Goal: Transaction & Acquisition: Purchase product/service

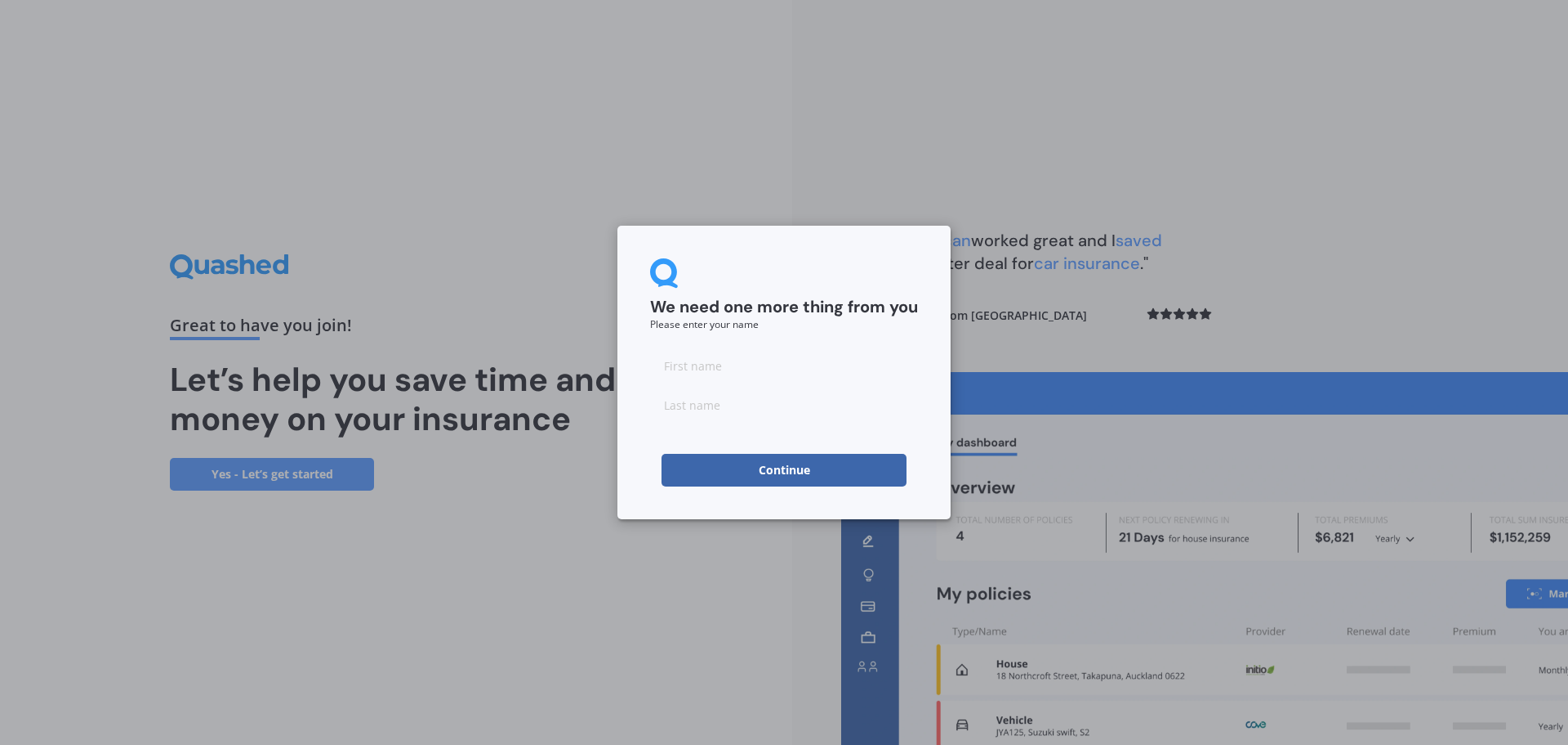
click at [723, 365] on input at bounding box center [784, 365] width 268 height 33
type input "[PERSON_NAME]"
click at [711, 404] on input at bounding box center [784, 404] width 268 height 33
type input "Leogreen"
click at [776, 469] on button "Continue" at bounding box center [784, 470] width 245 height 33
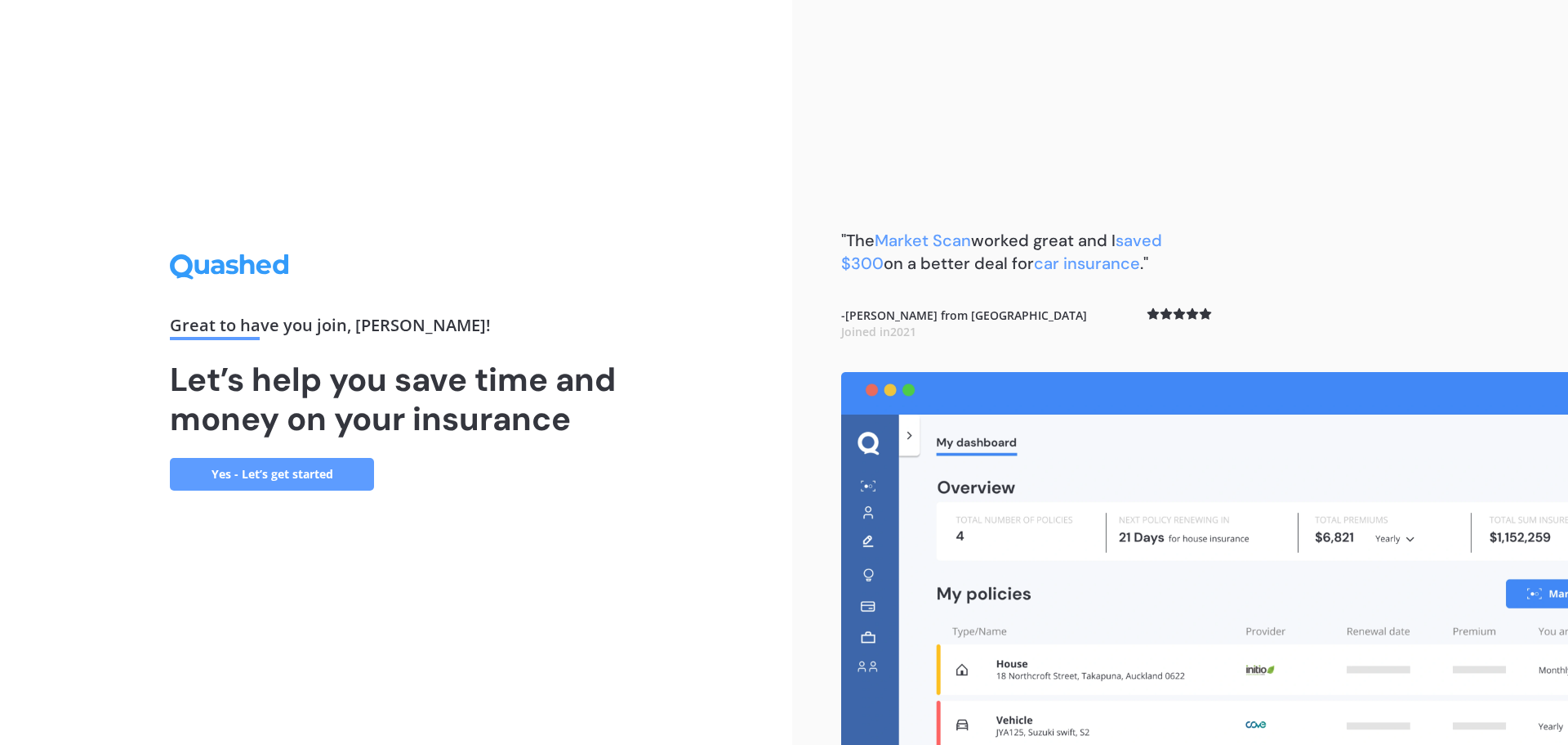
click at [271, 480] on link "Yes - Let’s get started" at bounding box center [271, 474] width 204 height 33
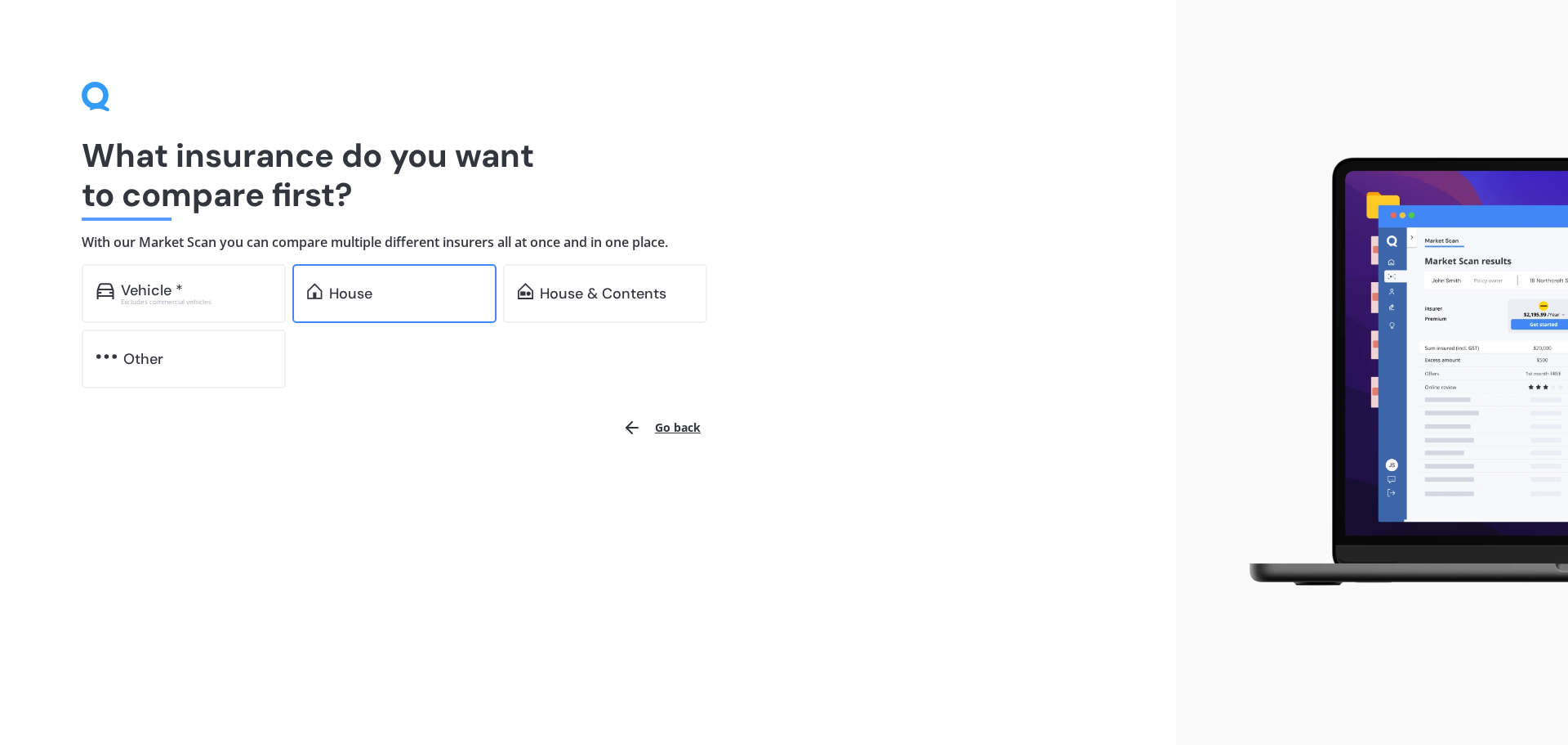
click at [380, 282] on div "House" at bounding box center [394, 293] width 204 height 59
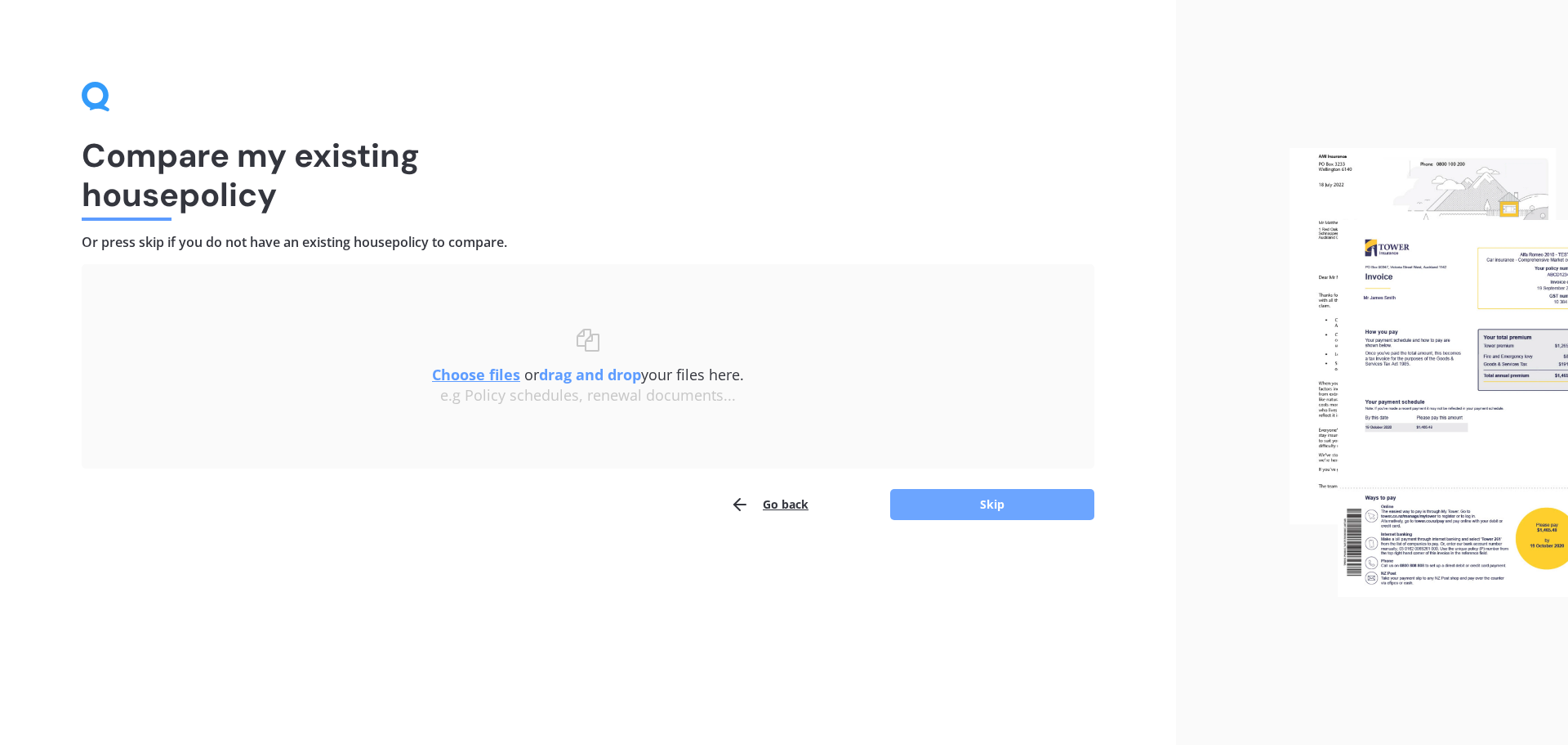
click at [996, 501] on button "Skip" at bounding box center [992, 504] width 204 height 31
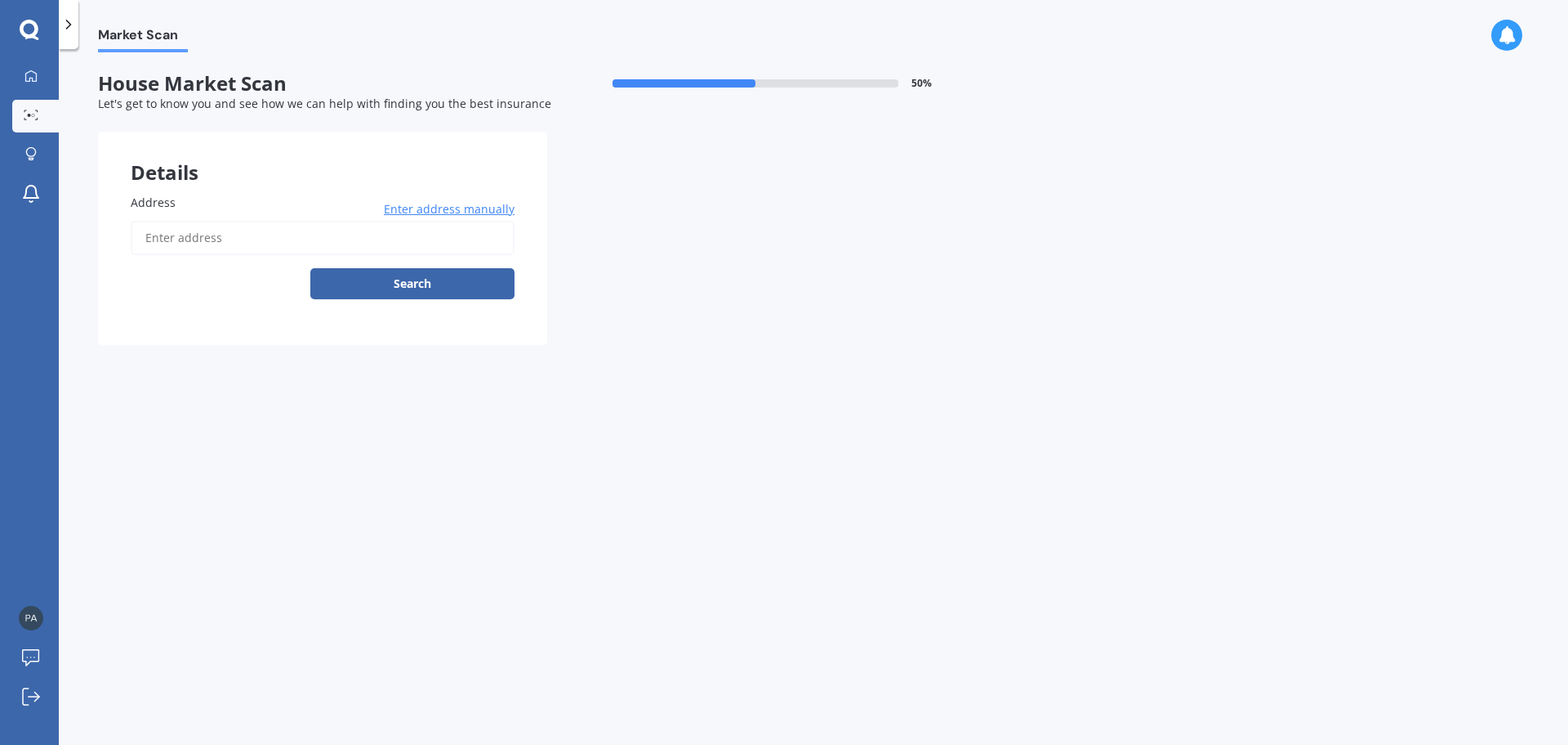
click at [170, 224] on input "Address" at bounding box center [322, 238] width 384 height 35
type input "[STREET_ADDRESS][PERSON_NAME]"
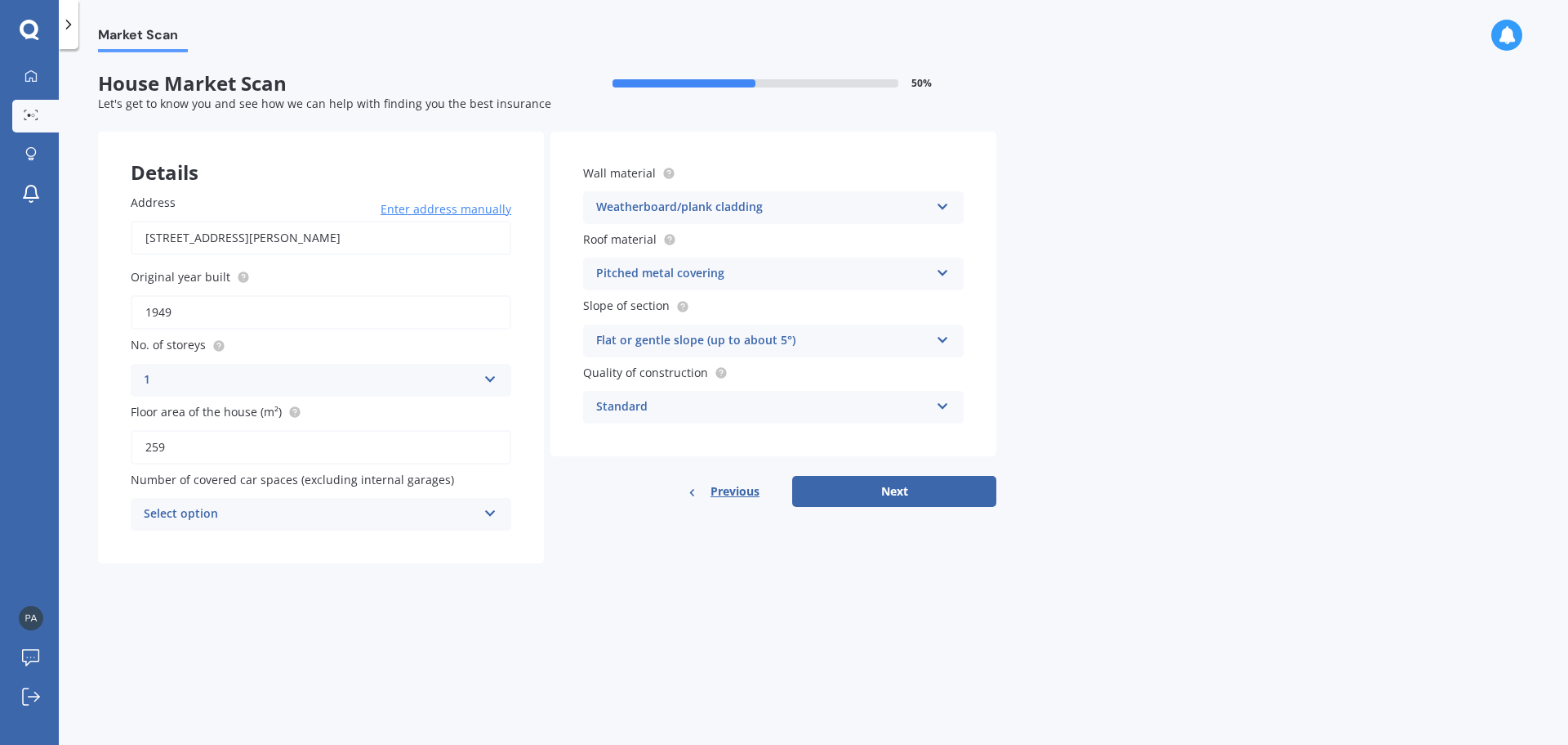
click at [198, 451] on input "259" at bounding box center [321, 447] width 380 height 35
type input "273"
click at [193, 312] on input "1949" at bounding box center [321, 313] width 380 height 35
type input "1951"
click at [912, 482] on button "Next" at bounding box center [894, 492] width 204 height 31
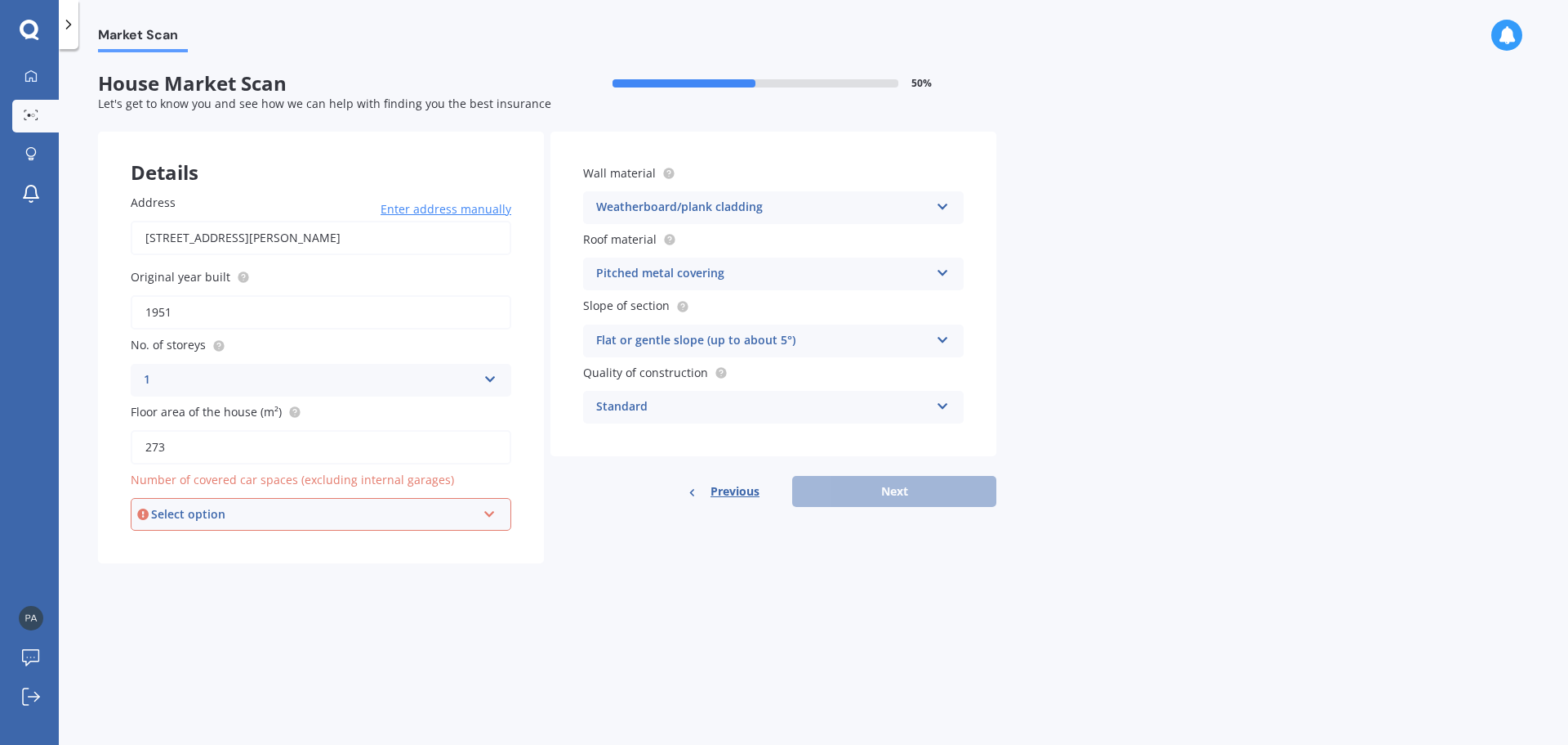
click at [486, 508] on icon at bounding box center [489, 511] width 14 height 12
click at [156, 541] on div "0" at bounding box center [321, 545] width 378 height 29
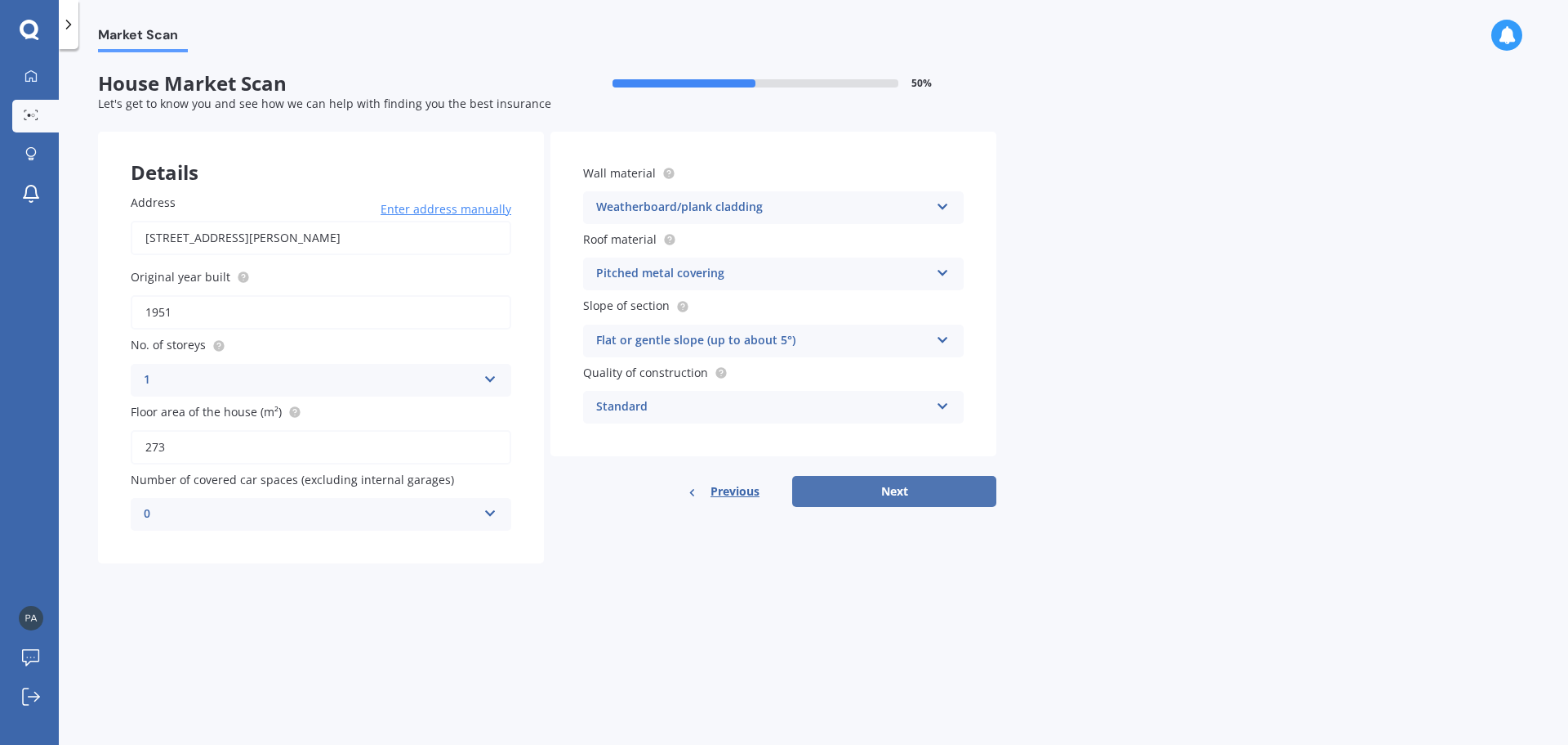
click at [937, 488] on button "Next" at bounding box center [894, 492] width 204 height 31
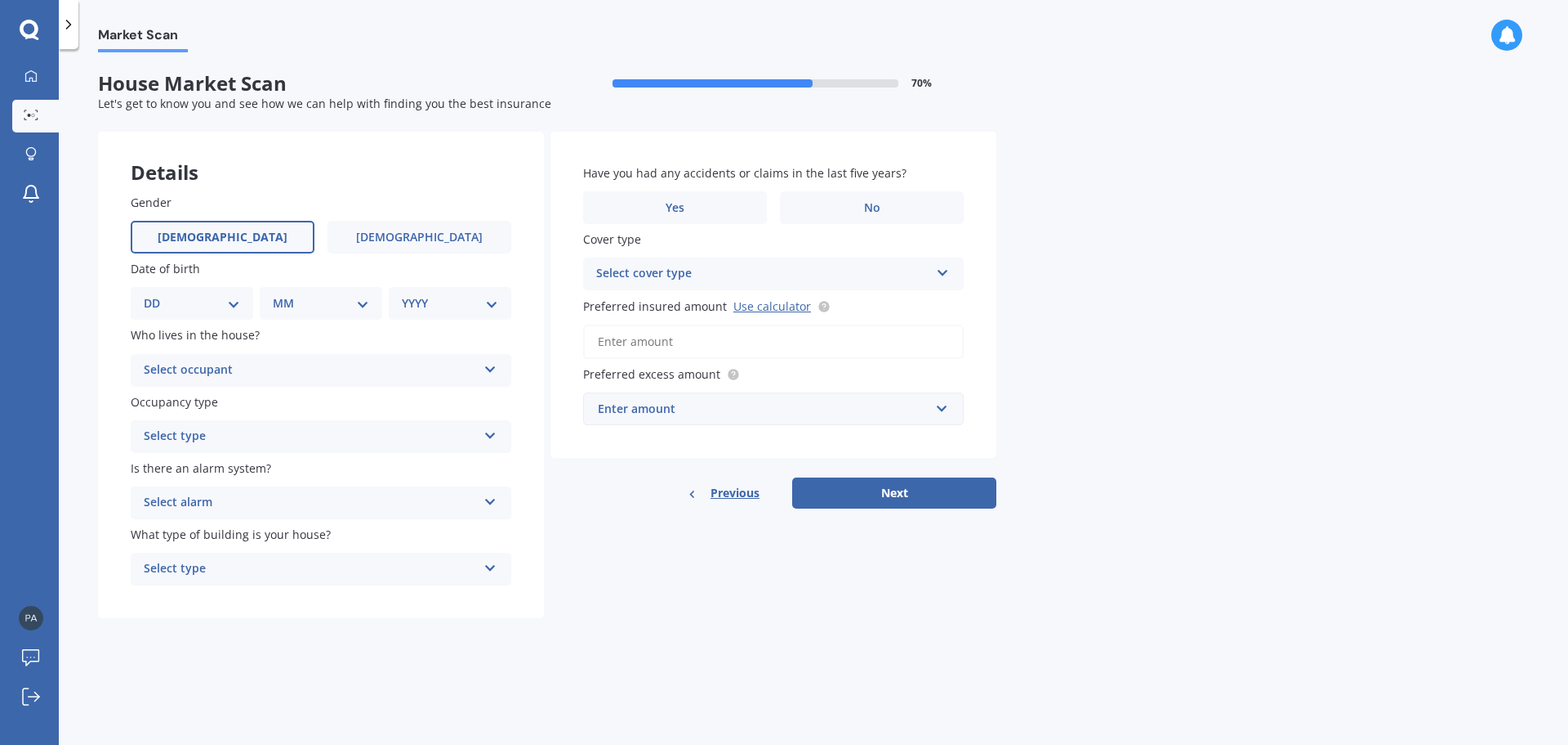
click at [278, 239] on label "[DEMOGRAPHIC_DATA]" at bounding box center [222, 237] width 183 height 33
click at [0, 0] on input "[DEMOGRAPHIC_DATA]" at bounding box center [0, 0] width 0 height 0
click at [226, 302] on select "DD 01 02 03 04 05 06 07 08 09 10 11 12 13 14 15 16 17 18 19 20 21 22 23 24 25 2…" at bounding box center [192, 303] width 96 height 18
select select "04"
click at [157, 294] on select "DD 01 02 03 04 05 06 07 08 09 10 11 12 13 14 15 16 17 18 19 20 21 22 23 24 25 2…" at bounding box center [192, 303] width 96 height 18
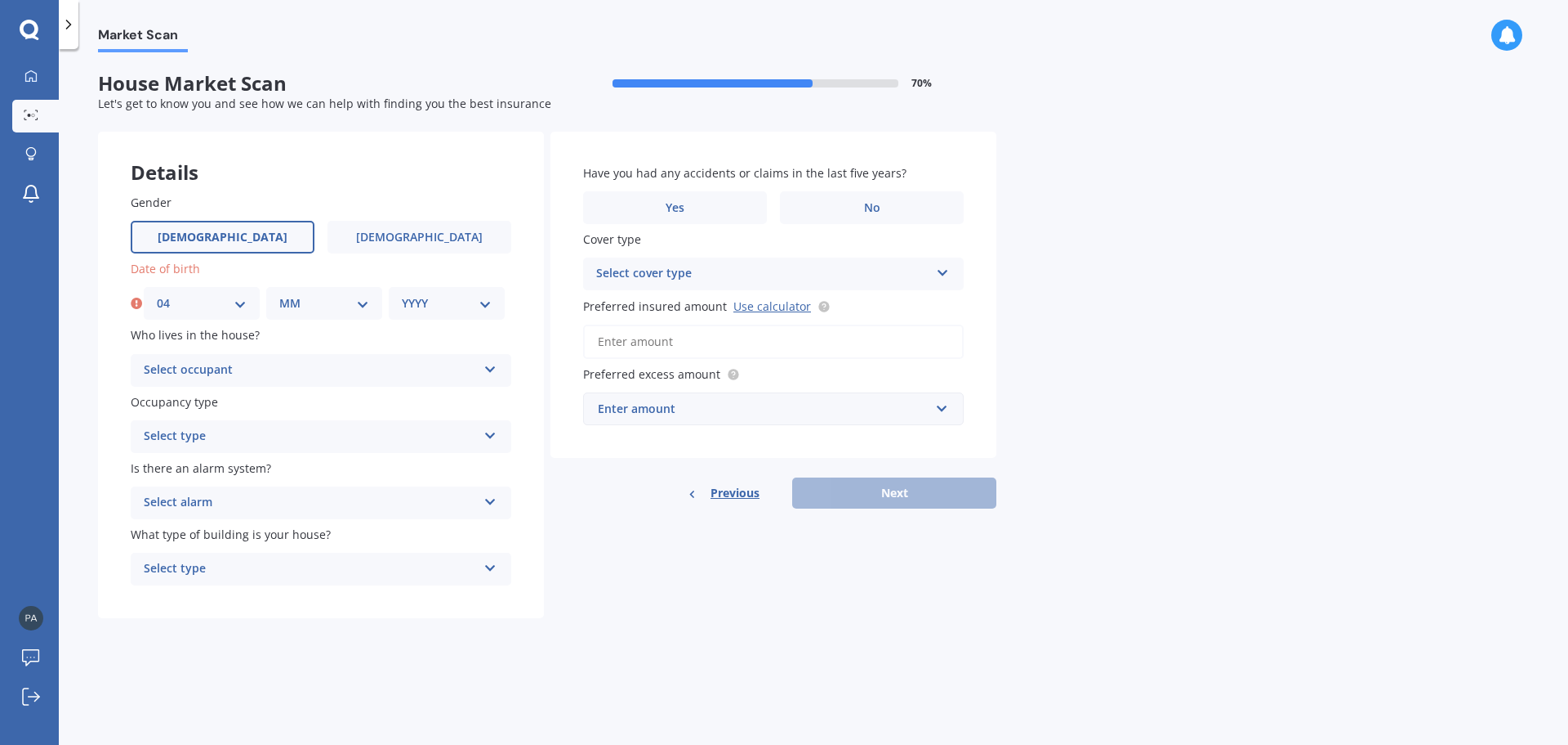
click at [364, 303] on select "MM 01 02 03 04 05 06 07 08 09 10 11 12" at bounding box center [324, 303] width 90 height 18
select select "09"
click at [280, 294] on select "MM 01 02 03 04 05 06 07 08 09 10 11 12" at bounding box center [324, 303] width 90 height 18
click at [484, 303] on select "YYYY 2009 2008 2007 2006 2005 2004 2003 2002 2001 2000 1999 1998 1997 1996 1995…" at bounding box center [447, 303] width 90 height 18
select select "1969"
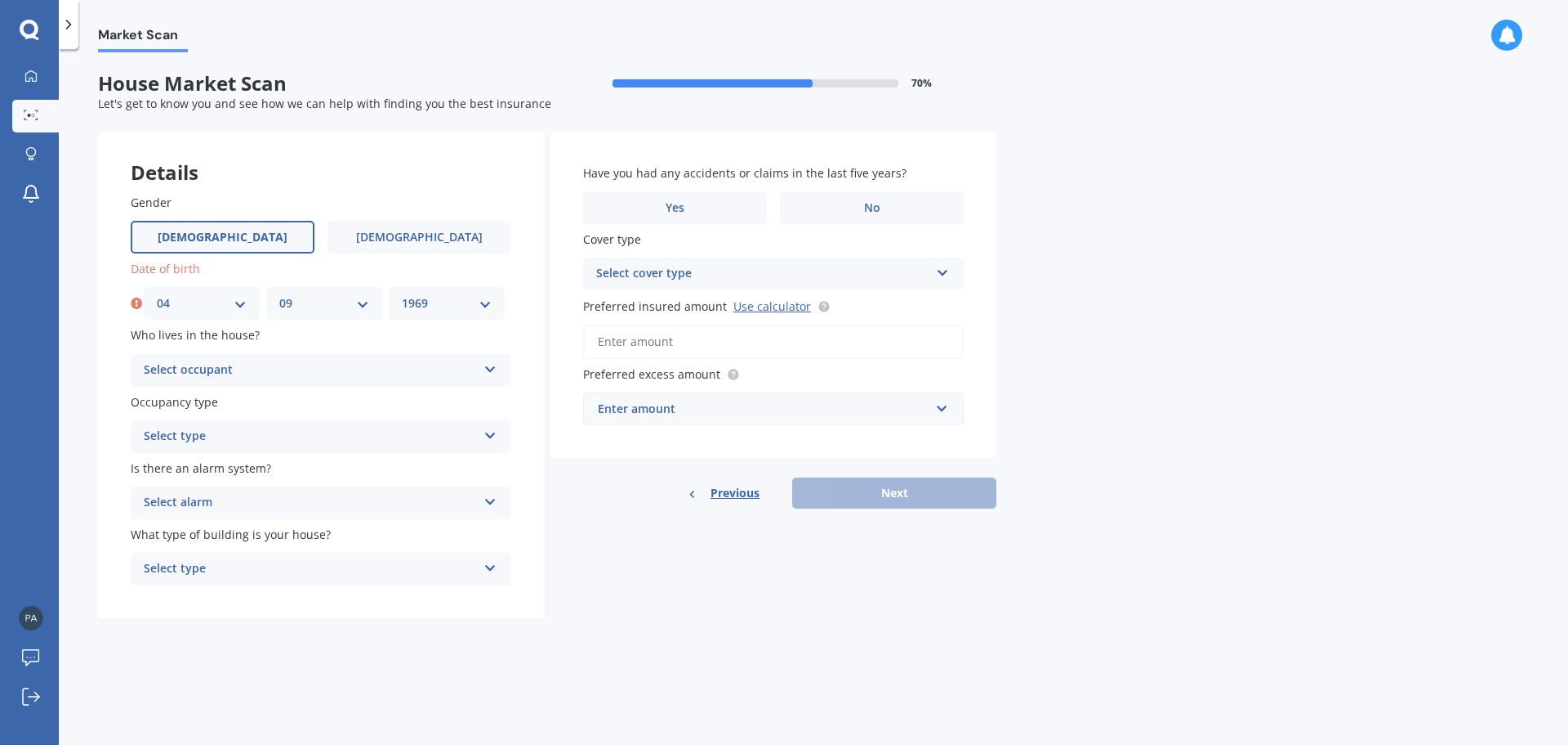
click at [402, 294] on select "YYYY 2009 2008 2007 2006 2005 2004 2003 2002 2001 2000 1999 1998 1997 1996 1995…" at bounding box center [447, 303] width 90 height 18
click at [488, 372] on icon at bounding box center [490, 366] width 14 height 12
click at [178, 405] on span "Owner" at bounding box center [163, 402] width 36 height 15
click at [499, 437] on div "Select type Permanent Holiday (without tenancy)" at bounding box center [321, 436] width 380 height 33
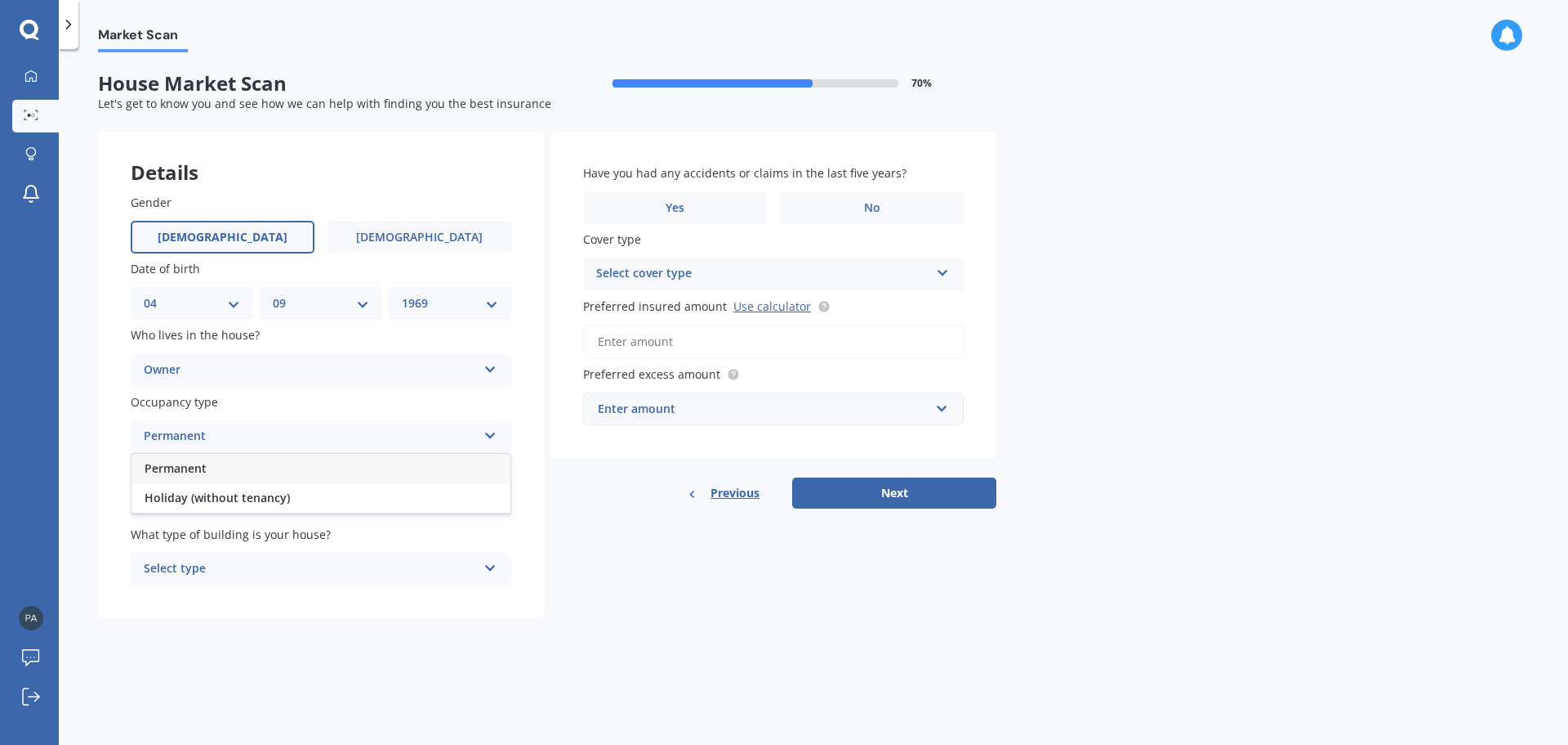
click at [183, 468] on span "Permanent" at bounding box center [175, 468] width 62 height 15
click at [492, 496] on icon at bounding box center [490, 499] width 14 height 12
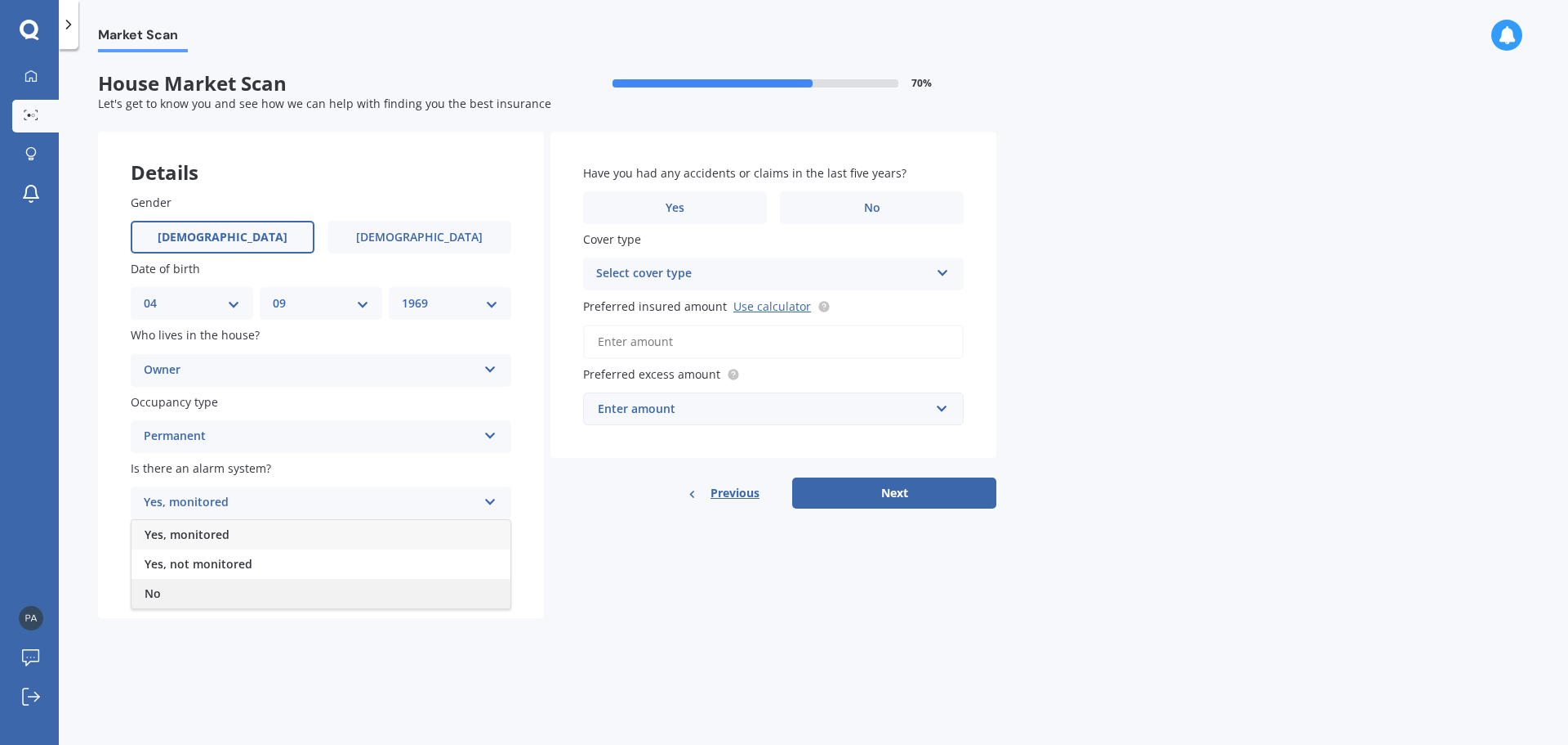
click at [154, 591] on span "No" at bounding box center [153, 592] width 16 height 15
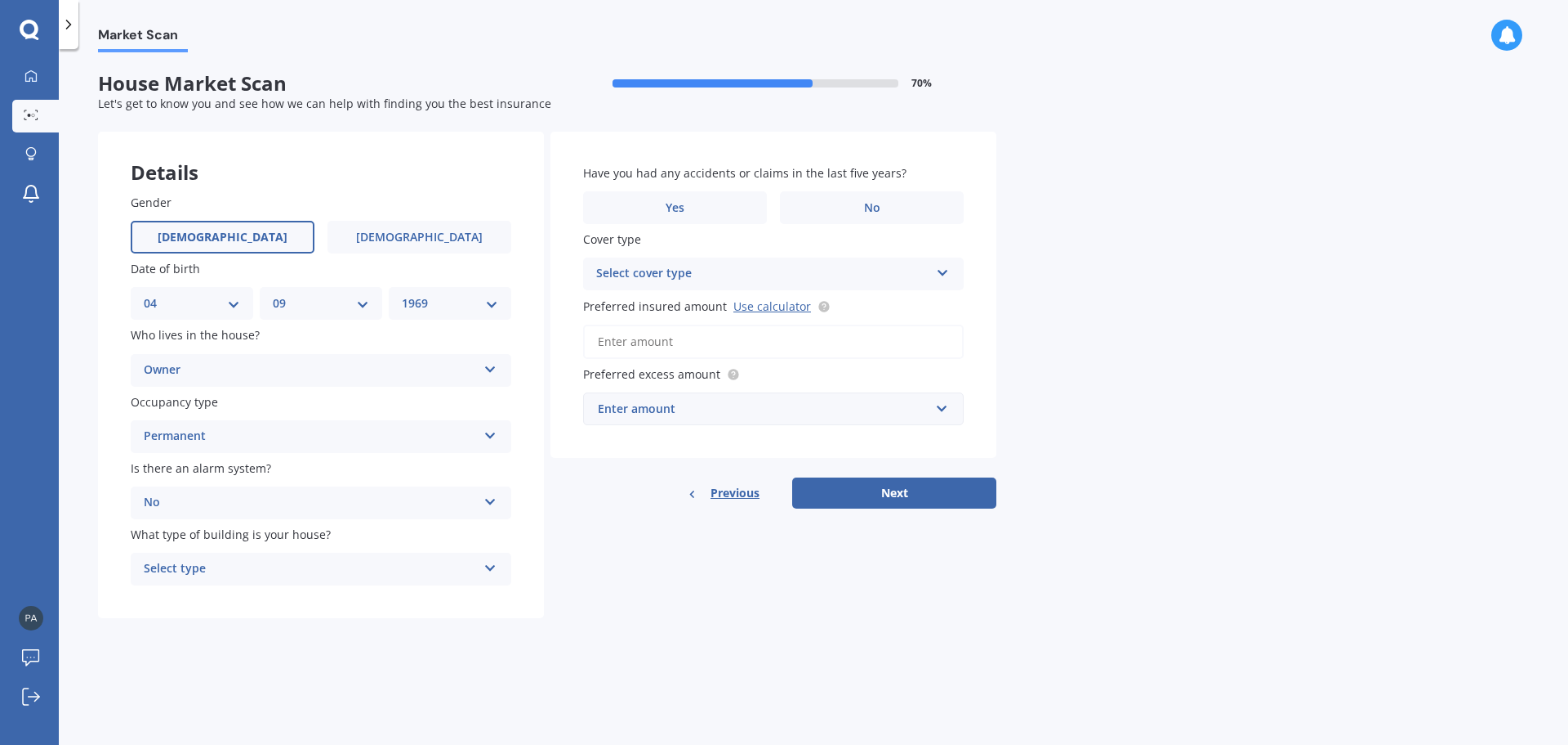
click at [493, 566] on icon at bounding box center [490, 564] width 14 height 12
click at [189, 601] on span "Freestanding" at bounding box center [181, 600] width 73 height 15
click at [872, 205] on span "No" at bounding box center [873, 207] width 16 height 14
click at [0, 0] on input "No" at bounding box center [0, 0] width 0 height 0
click at [935, 273] on div "Select cover type High" at bounding box center [773, 273] width 380 height 33
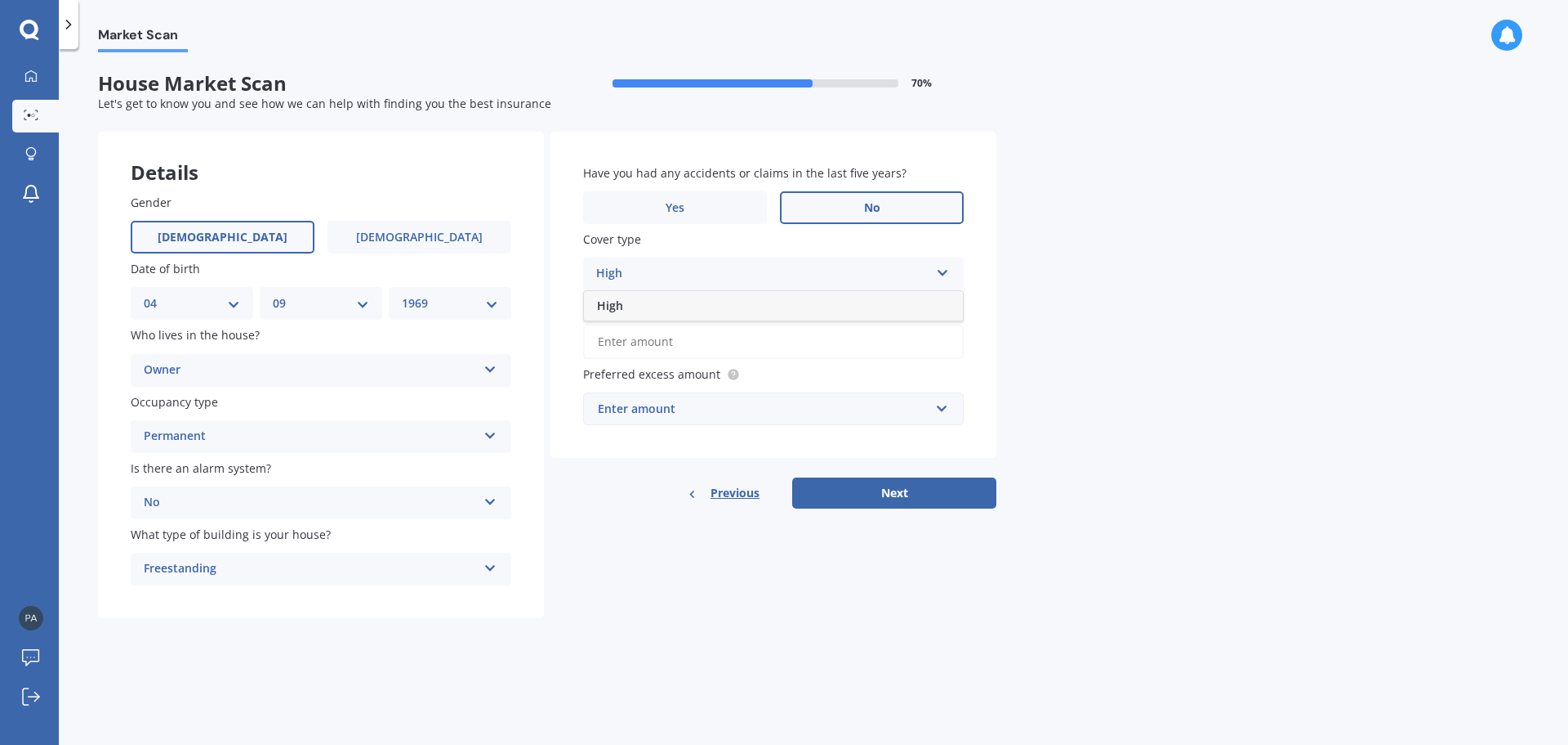
click at [625, 301] on div "High" at bounding box center [773, 305] width 379 height 29
drag, startPoint x: 658, startPoint y: 338, endPoint x: 667, endPoint y: 338, distance: 9.0
click at [658, 338] on input "Preferred insured amount Use calculator" at bounding box center [773, 342] width 380 height 35
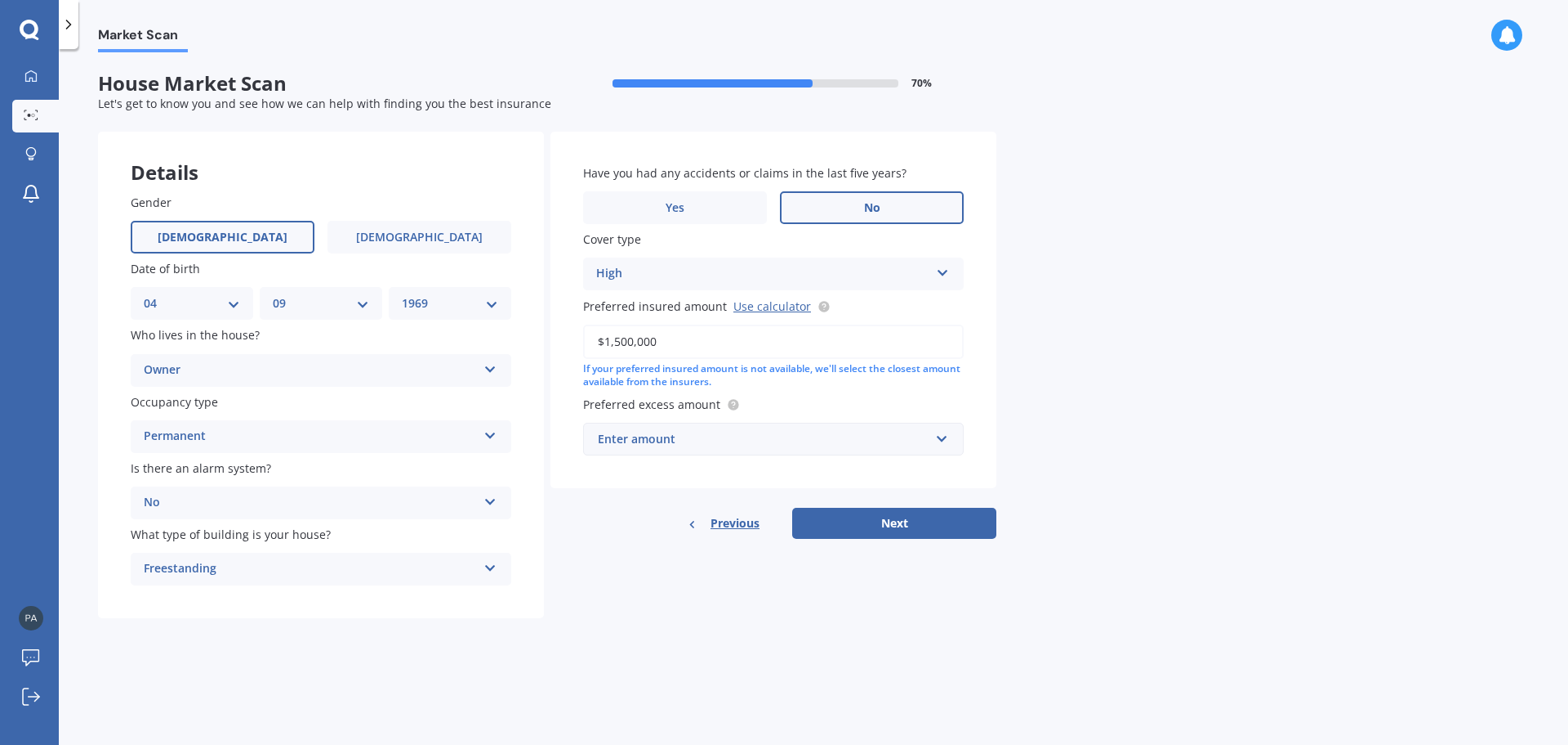
type input "$1,500,000"
click at [953, 434] on div "Enter amount $300 $400 $500 $750 $1,000 $2,000 $2,500" at bounding box center [773, 439] width 380 height 33
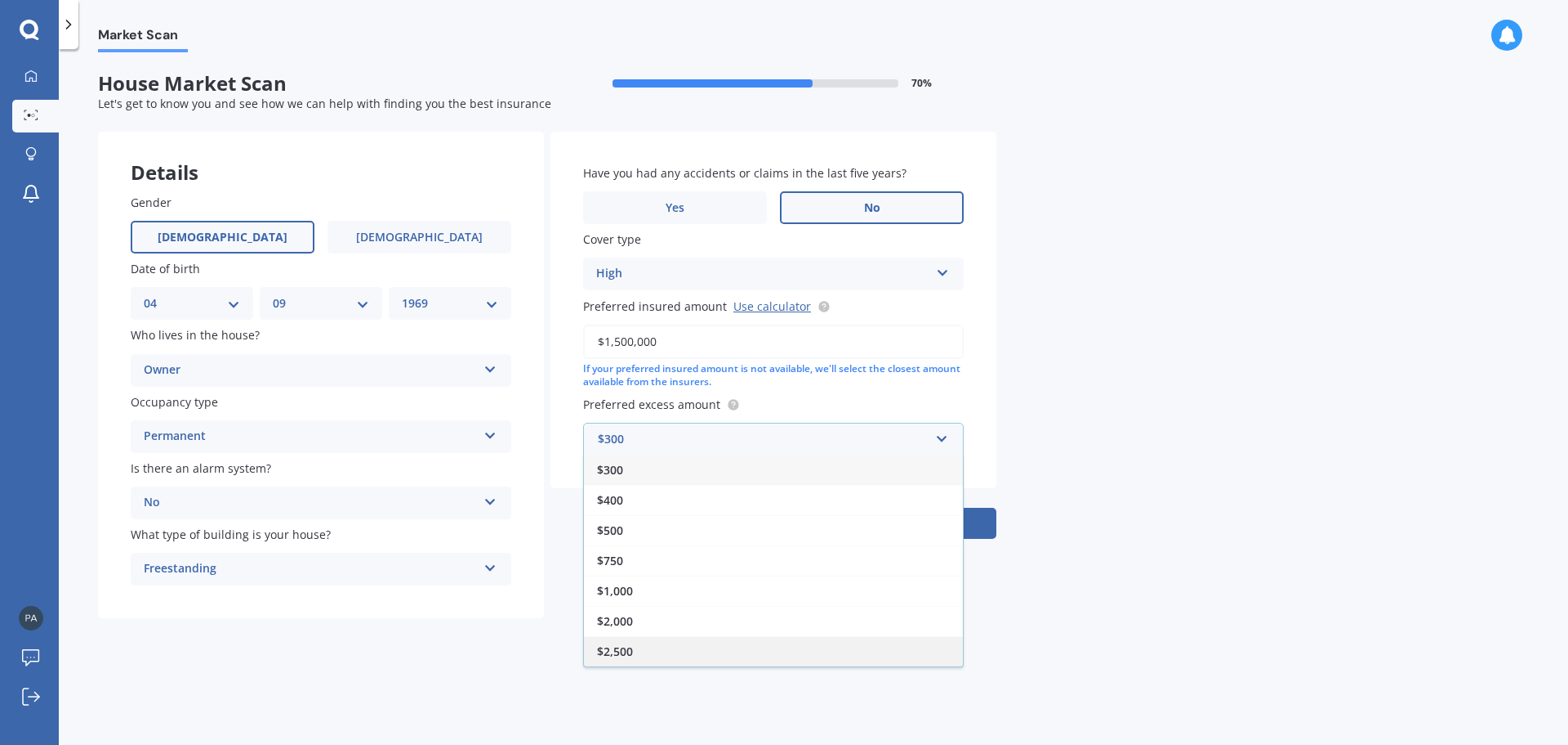
click at [634, 652] on div "$2,500" at bounding box center [773, 651] width 379 height 30
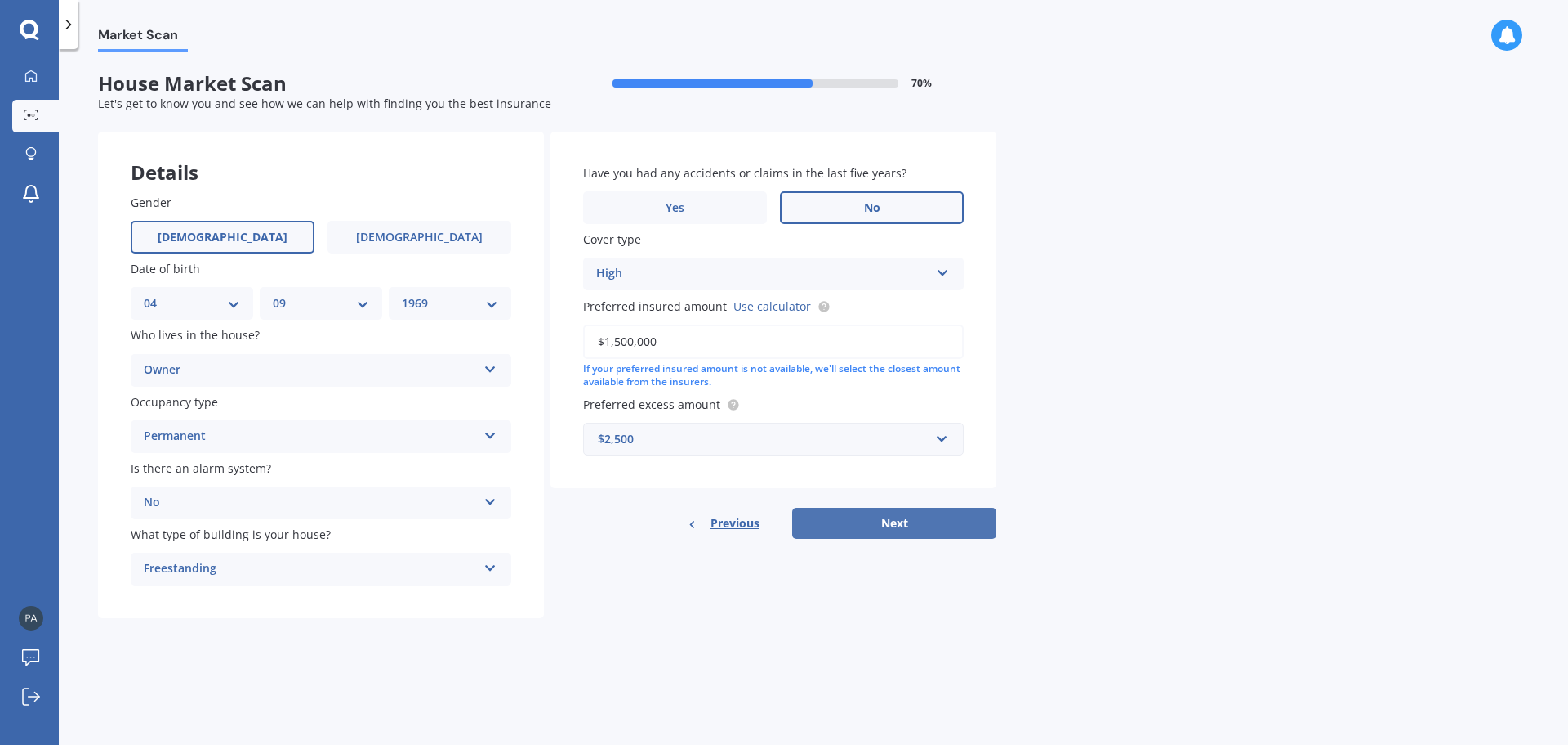
click at [900, 518] on button "Next" at bounding box center [894, 523] width 204 height 31
select select "04"
select select "09"
select select "1969"
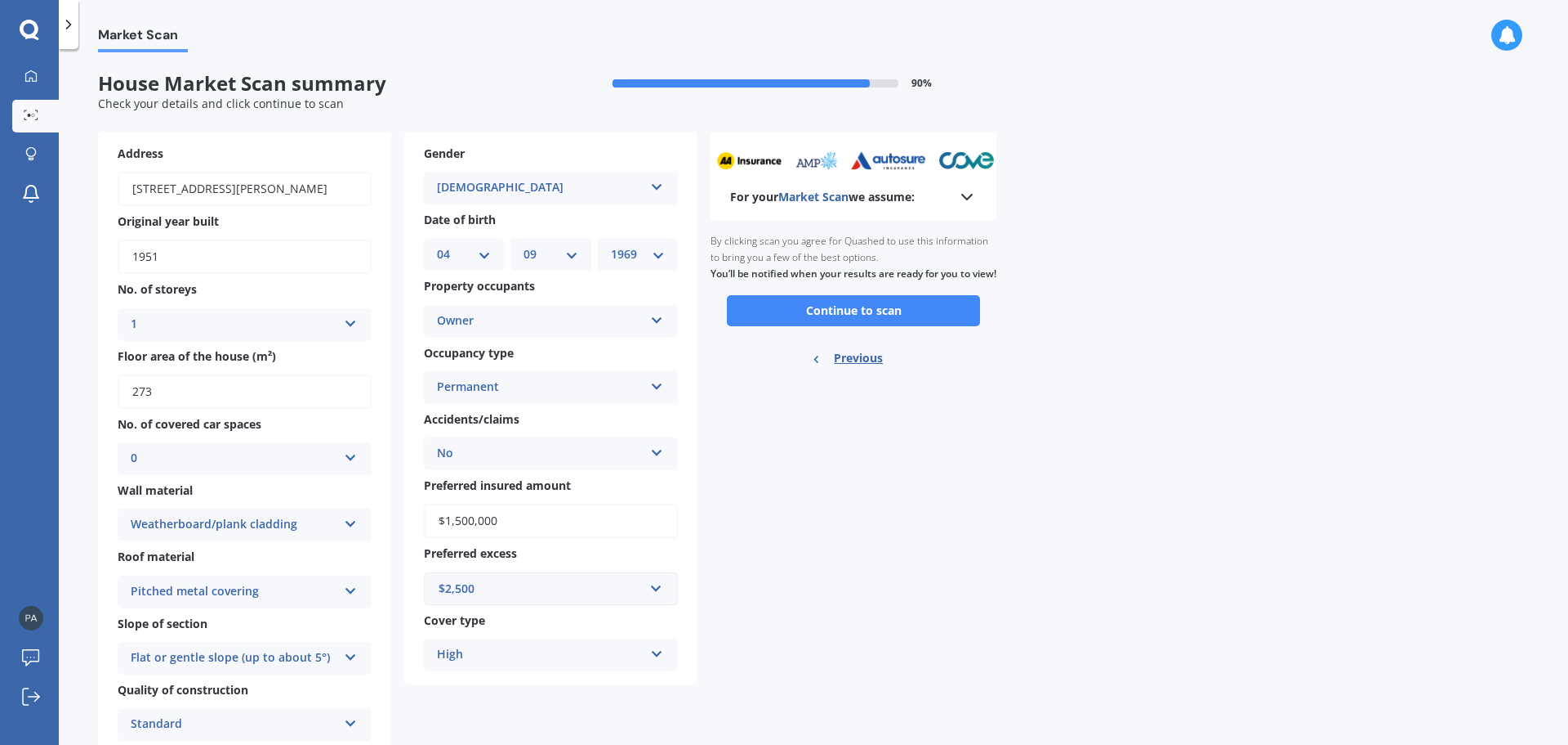
click at [868, 321] on button "Continue to scan" at bounding box center [853, 311] width 253 height 31
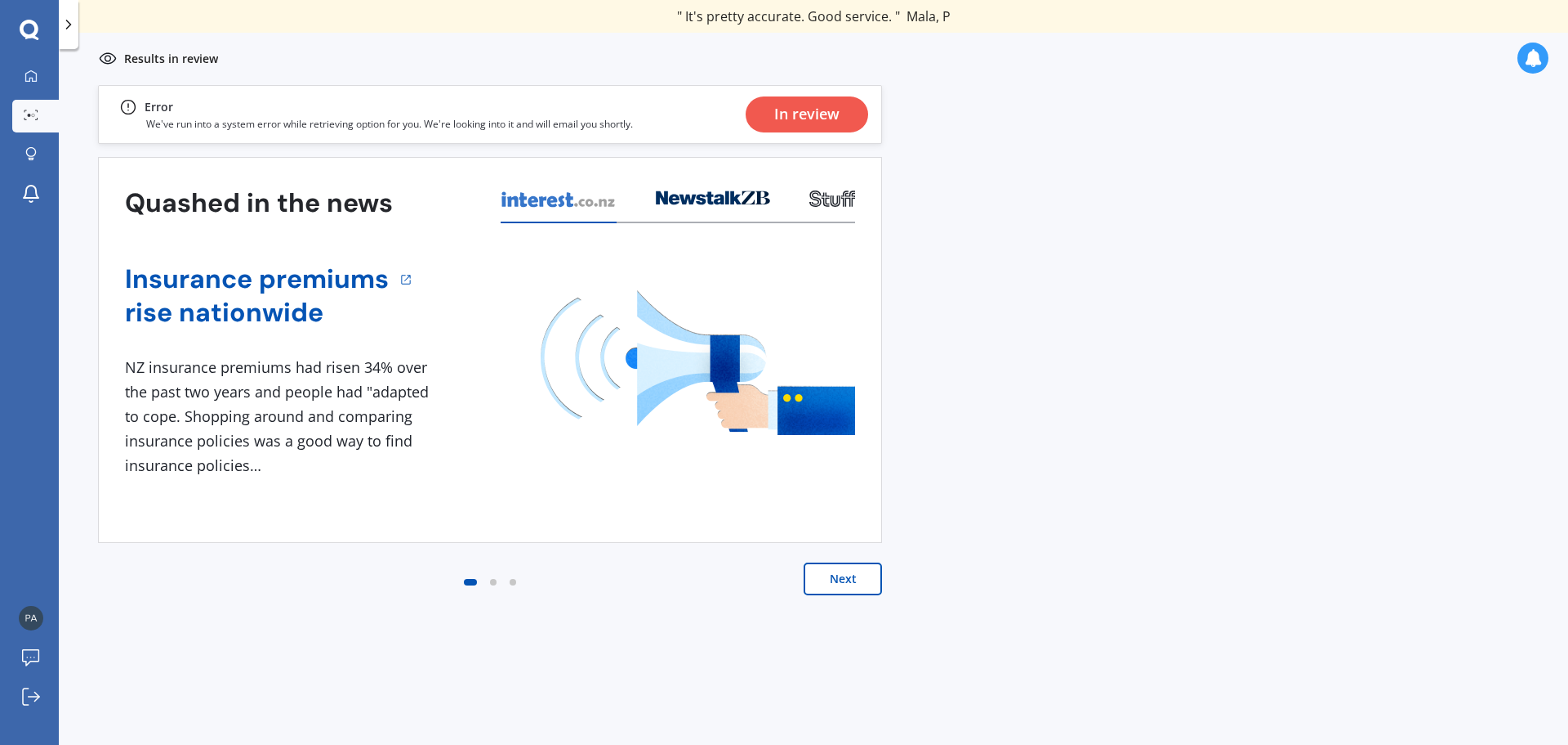
click at [843, 572] on button "Next" at bounding box center [843, 579] width 78 height 33
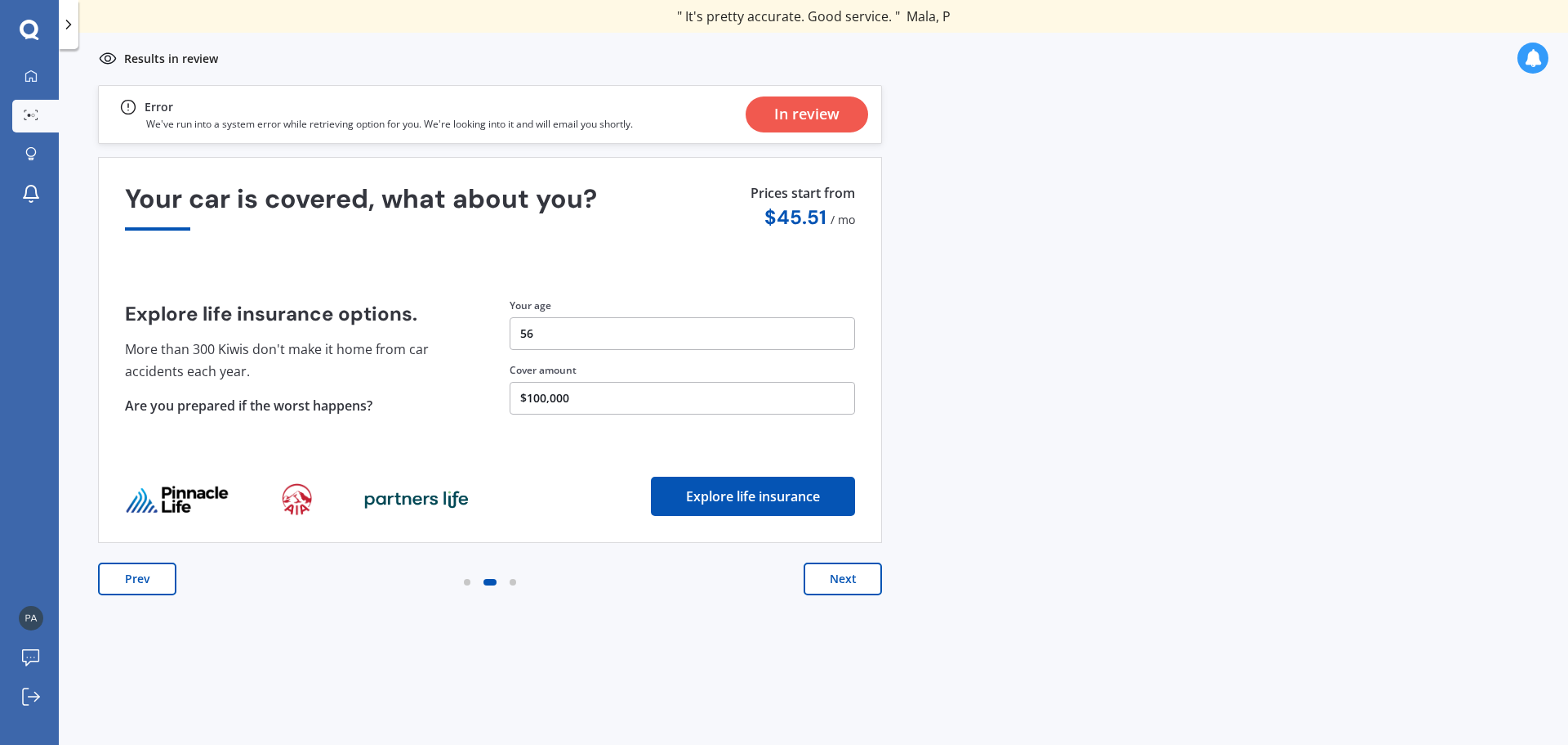
click at [848, 577] on button "Next" at bounding box center [843, 579] width 78 height 33
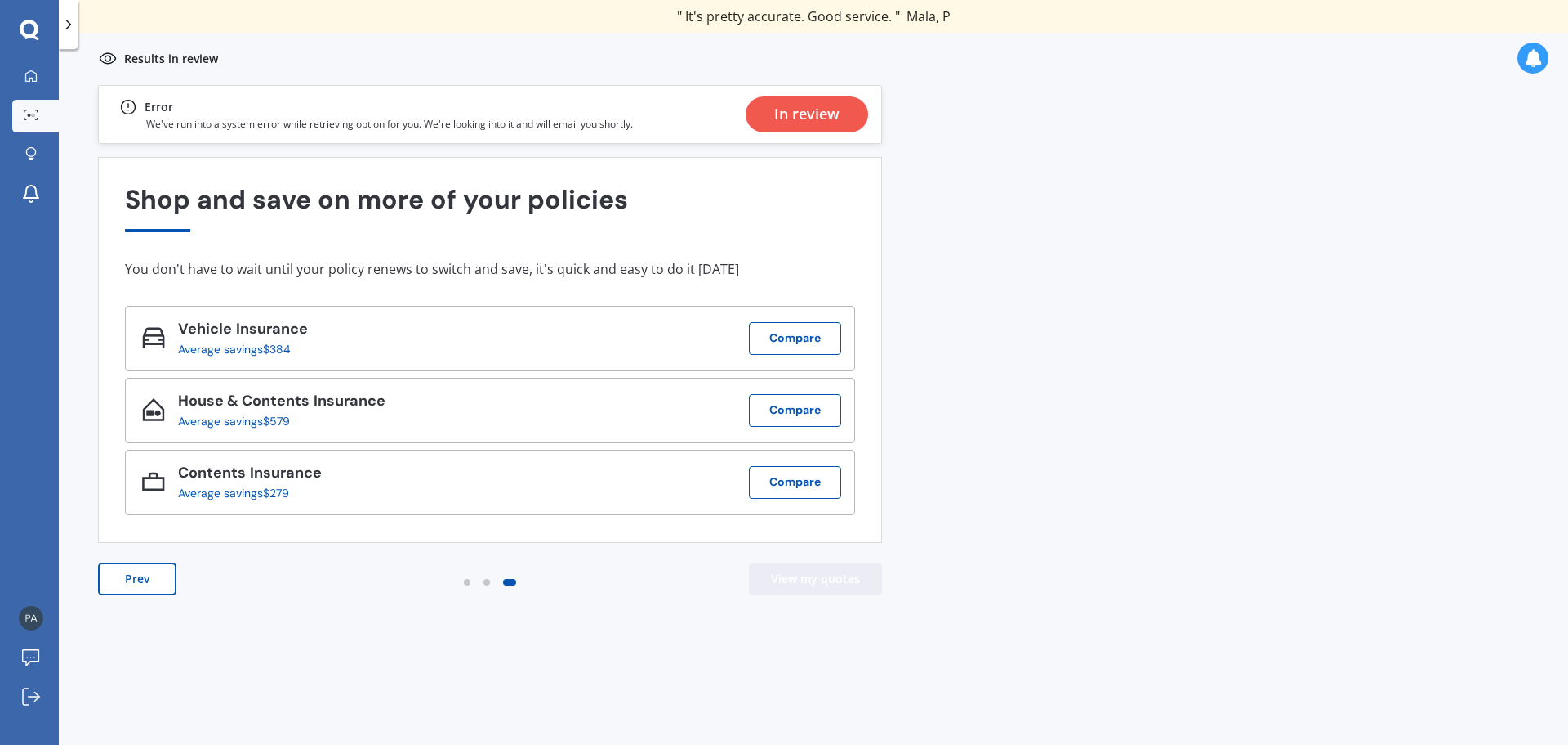
click at [848, 577] on button "View my quotes" at bounding box center [815, 579] width 133 height 33
